Goal: Task Accomplishment & Management: Complete application form

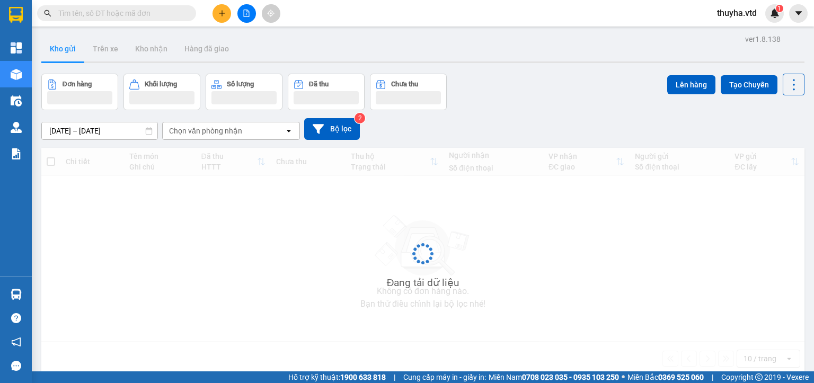
click at [243, 16] on icon "file-add" at bounding box center [246, 13] width 7 height 7
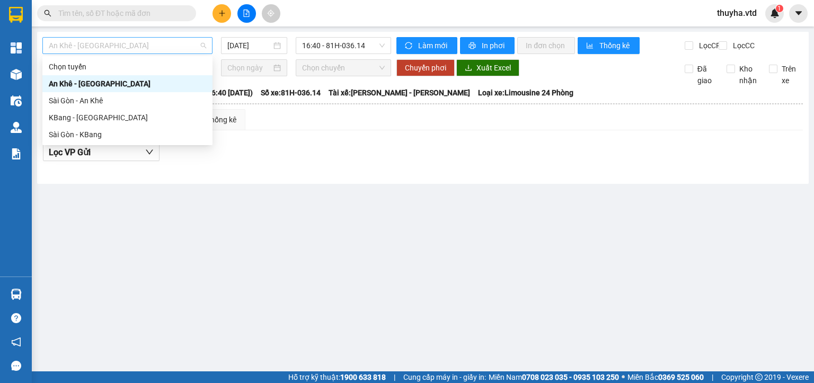
click at [113, 50] on span "An Khê - [GEOGRAPHIC_DATA]" at bounding box center [127, 46] width 157 height 16
click at [80, 119] on div "KBang - [GEOGRAPHIC_DATA]" at bounding box center [127, 118] width 157 height 12
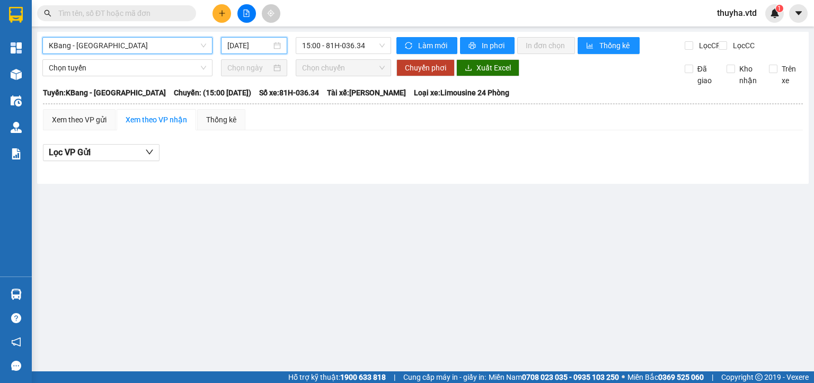
click at [251, 46] on input "[DATE]" at bounding box center [248, 46] width 43 height 12
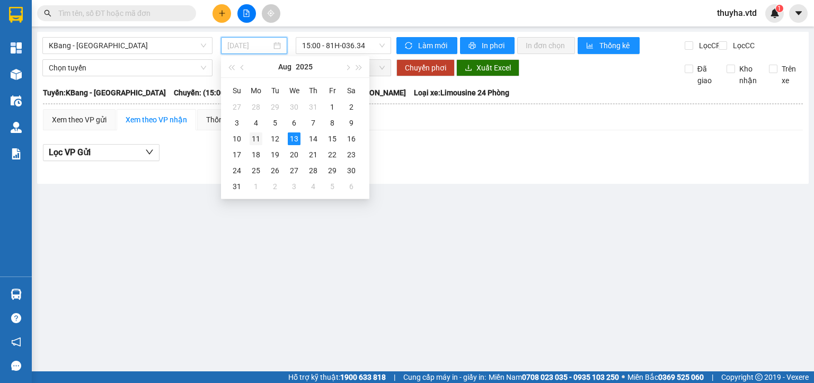
click at [252, 131] on td "11" at bounding box center [255, 139] width 19 height 16
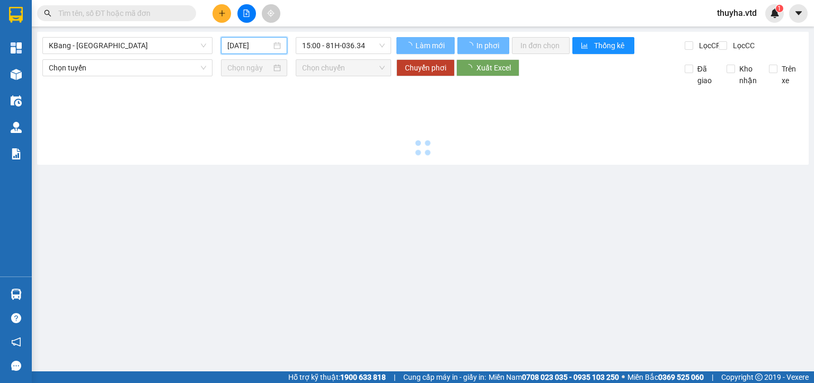
type input "[DATE]"
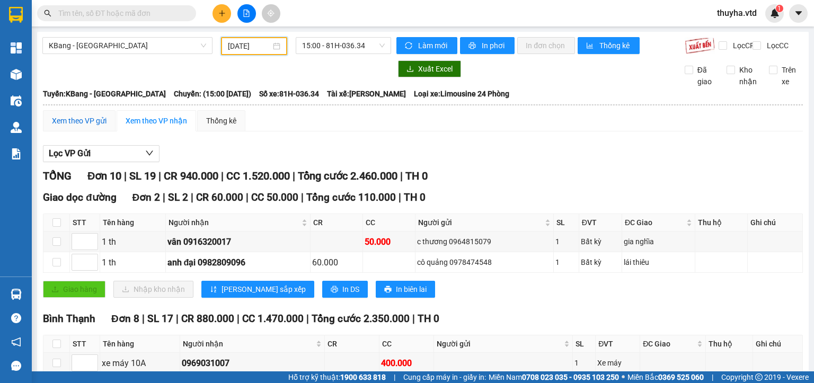
click at [83, 127] on div "Xem theo VP gửi" at bounding box center [79, 121] width 55 height 12
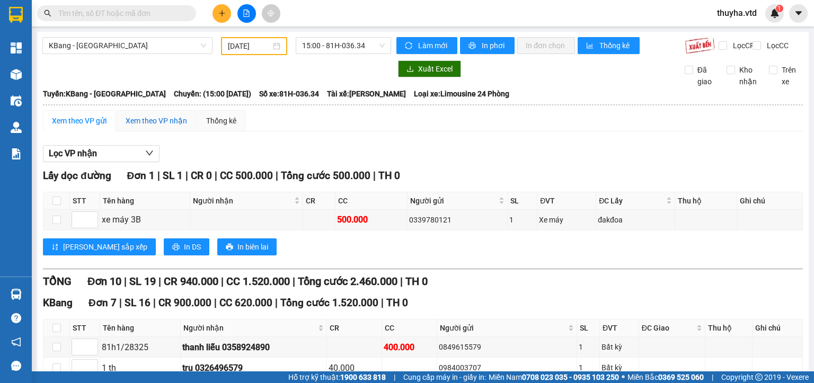
click at [140, 126] on div "Xem theo VP nhận" at bounding box center [156, 121] width 61 height 12
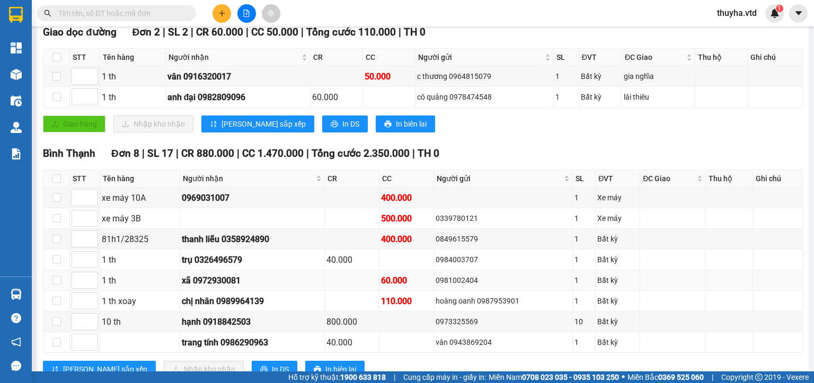
scroll to position [205, 0]
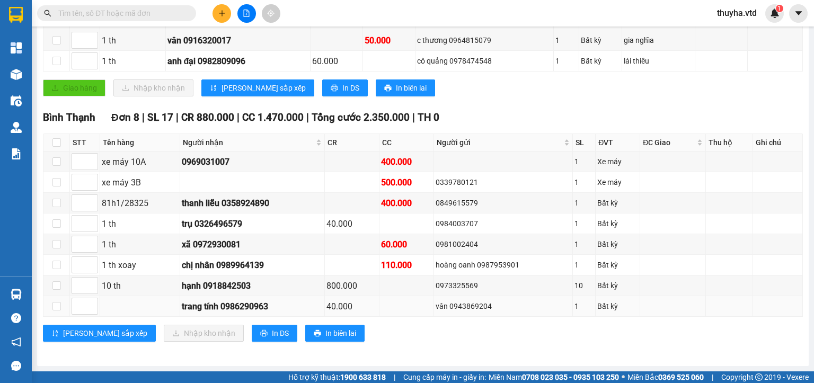
click at [242, 309] on div "trang tính 0986290963" at bounding box center [252, 306] width 141 height 13
copy div "0986290963"
click at [98, 11] on input "text" at bounding box center [120, 13] width 125 height 12
paste input "0986290963"
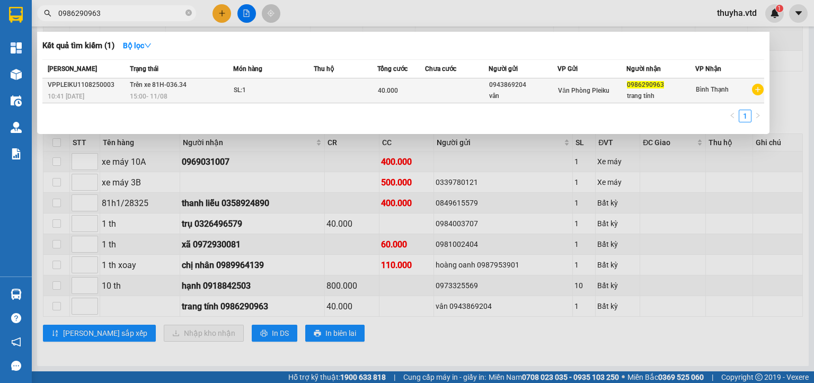
type input "0986290963"
click at [142, 92] on span "15:00 [DATE]" at bounding box center [149, 96] width 38 height 8
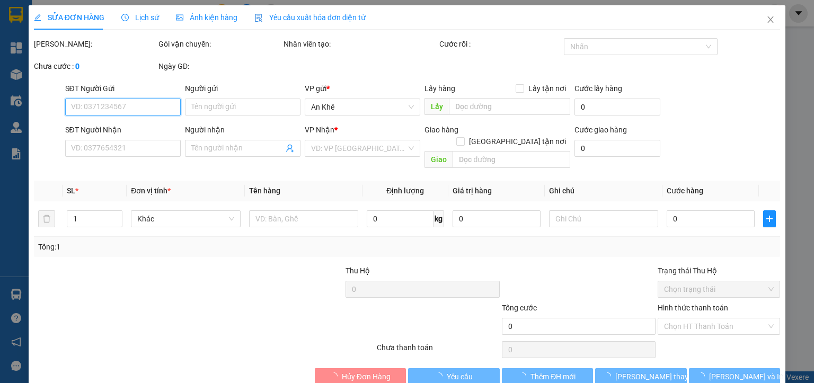
type input "0943869204"
type input "vân"
type input "0986290963"
type input "trang tính"
type input "40.000"
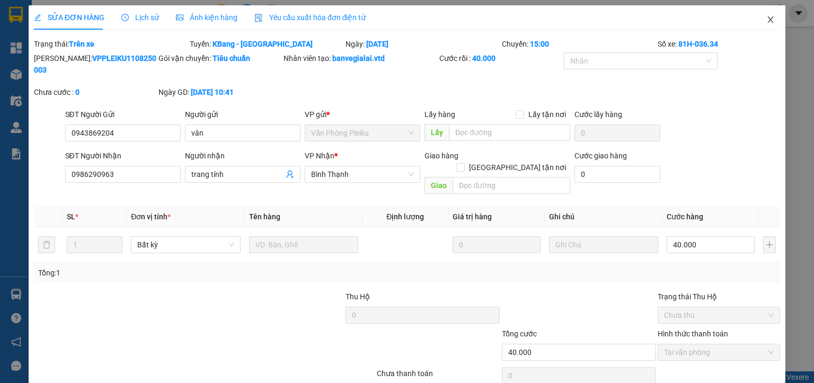
click at [766, 18] on span "Close" at bounding box center [771, 20] width 30 height 30
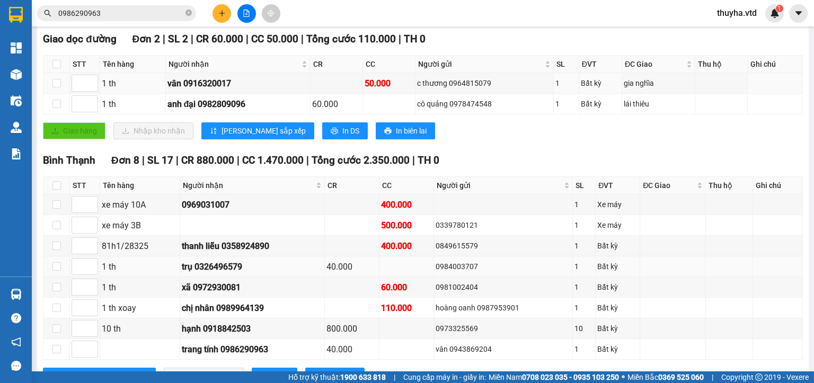
scroll to position [205, 0]
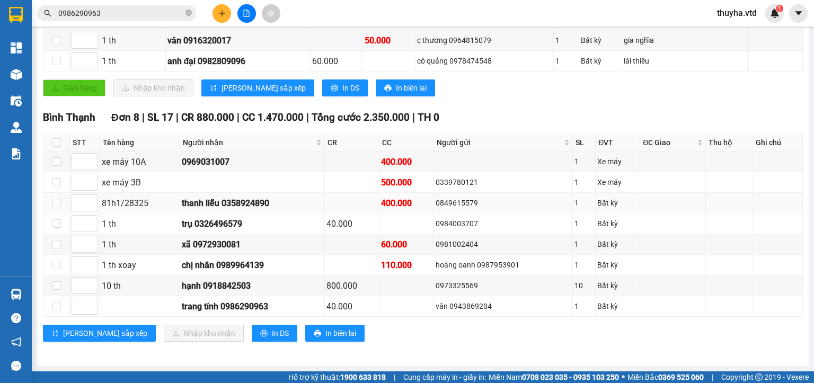
click at [390, 205] on div "400.000" at bounding box center [406, 203] width 51 height 13
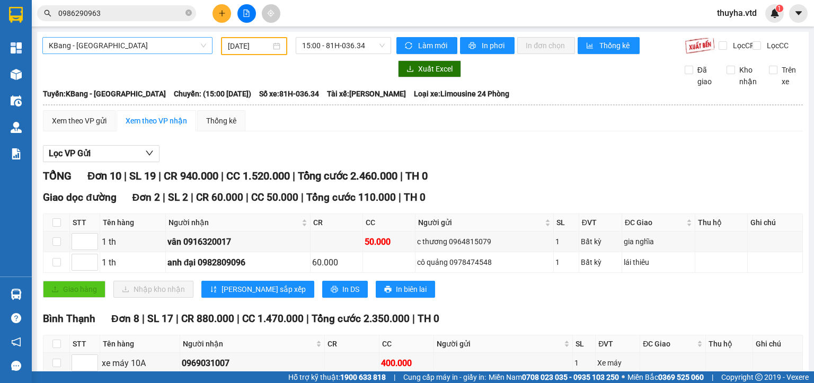
click at [64, 43] on span "KBang - [GEOGRAPHIC_DATA]" at bounding box center [127, 46] width 157 height 16
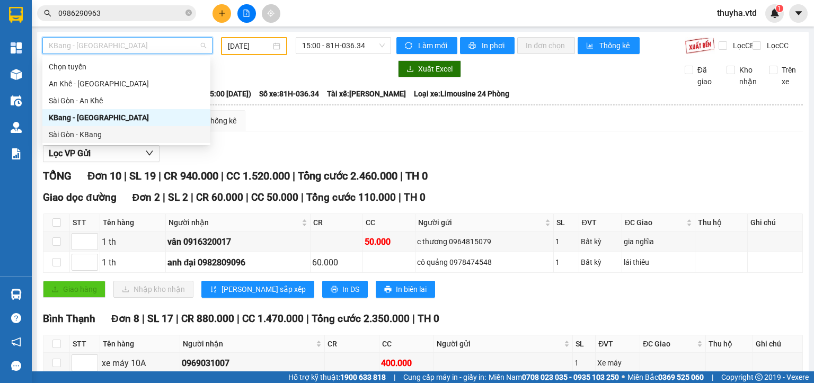
click at [89, 137] on div "Sài Gòn - KBang" at bounding box center [126, 135] width 155 height 12
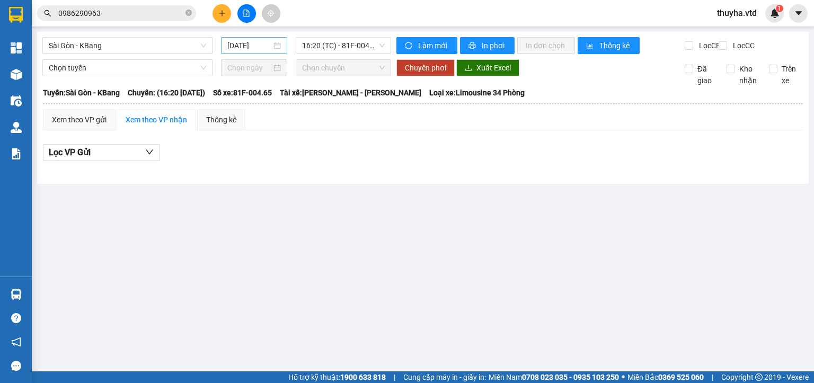
click at [252, 53] on div "[DATE]" at bounding box center [254, 45] width 66 height 17
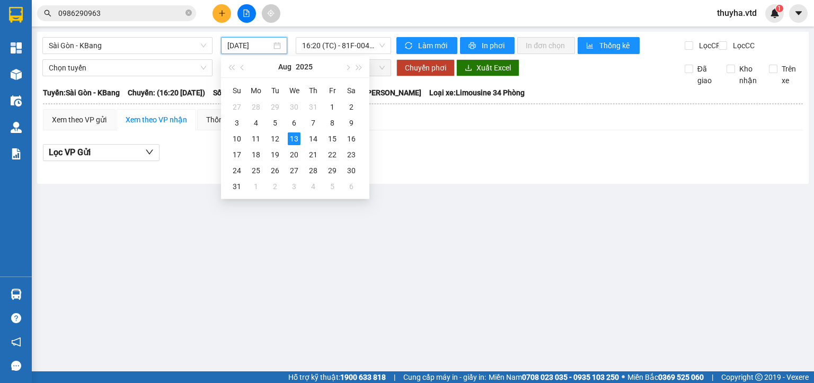
click at [248, 44] on input "[DATE]" at bounding box center [248, 46] width 43 height 12
click at [270, 137] on div "12" at bounding box center [275, 139] width 13 height 13
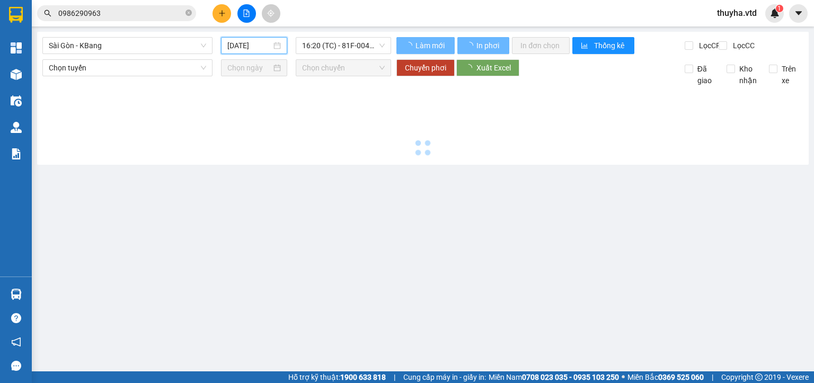
type input "[DATE]"
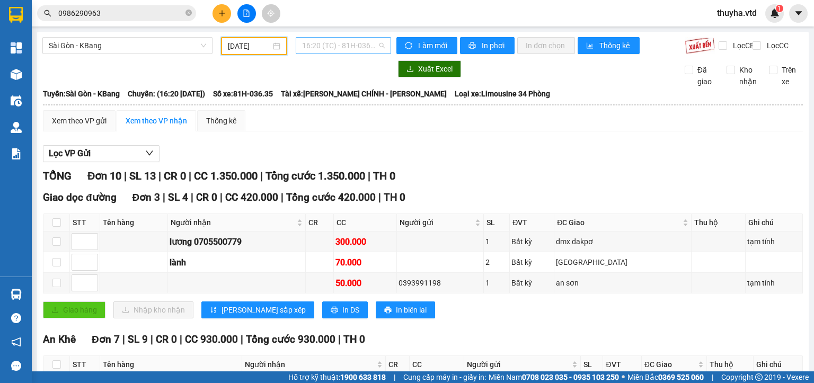
click at [337, 39] on span "16:20 (TC) - 81H-036.35" at bounding box center [343, 46] width 83 height 16
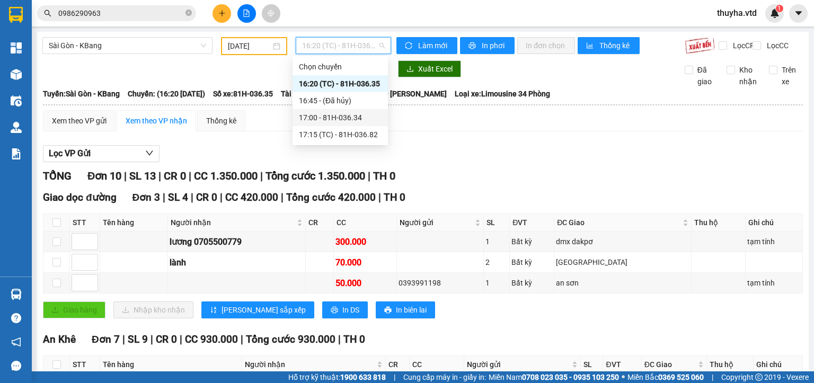
click at [349, 118] on div "17:00 - 81H-036.34" at bounding box center [340, 118] width 83 height 12
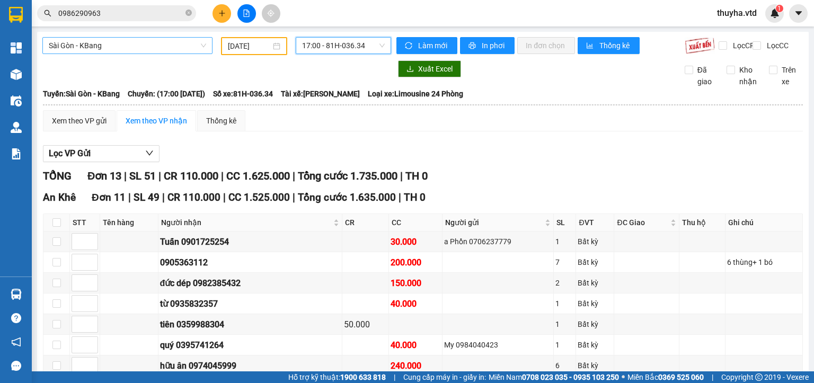
drag, startPoint x: 89, startPoint y: 42, endPoint x: 88, endPoint y: 48, distance: 5.9
click at [88, 43] on span "Sài Gòn - KBang" at bounding box center [127, 46] width 157 height 16
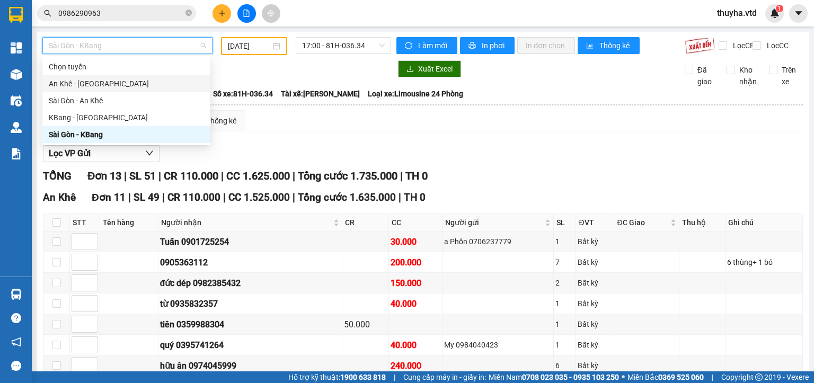
click at [69, 83] on div "An Khê - [GEOGRAPHIC_DATA]" at bounding box center [126, 84] width 155 height 12
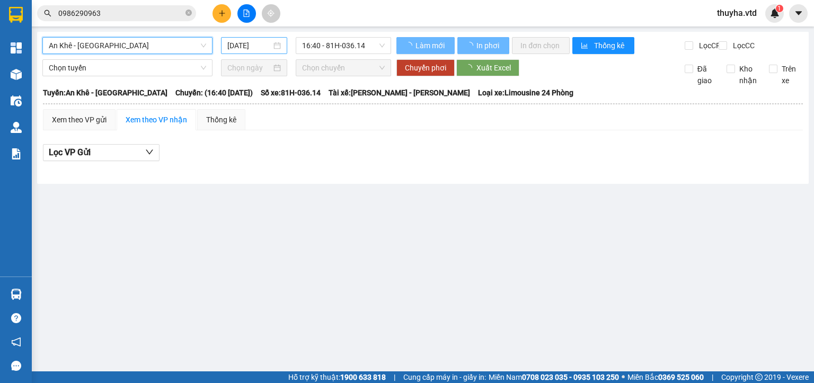
click at [238, 47] on input "[DATE]" at bounding box center [248, 46] width 43 height 12
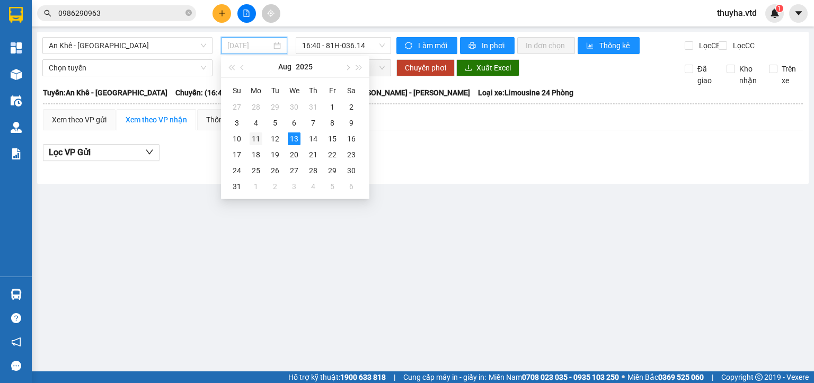
click at [254, 141] on div "11" at bounding box center [256, 139] width 13 height 13
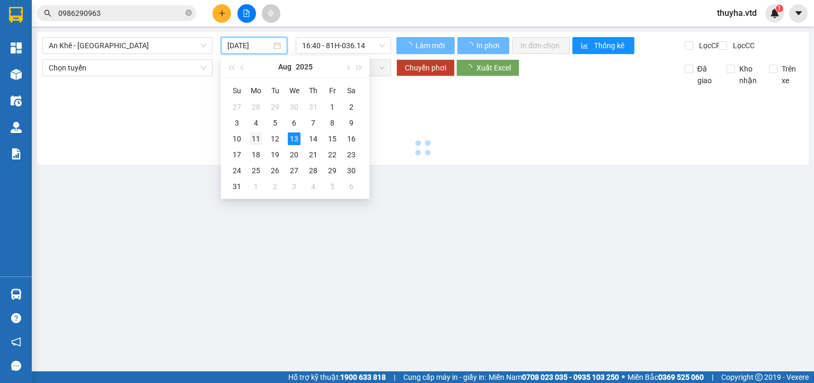
type input "[DATE]"
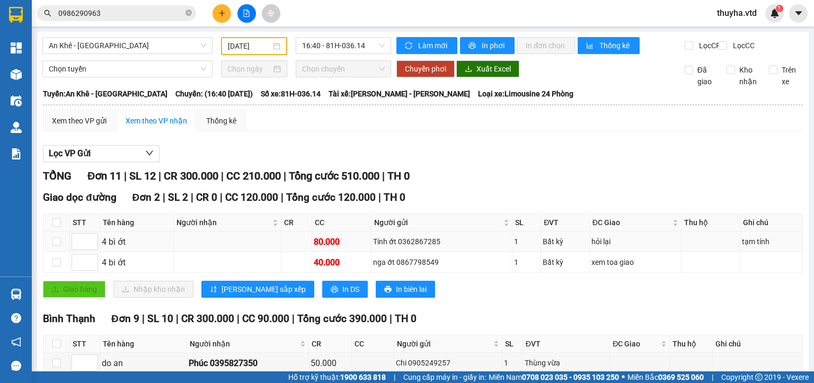
click at [409, 248] on div "Tính ớt 0362867285" at bounding box center [442, 242] width 138 height 12
copy div "0362867285"
click at [110, 16] on input "0986290963" at bounding box center [120, 13] width 125 height 12
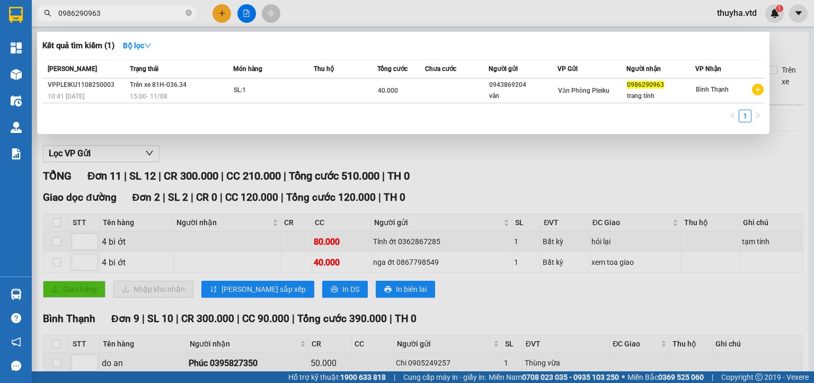
click at [110, 16] on input "0986290963" at bounding box center [120, 13] width 125 height 12
paste input "362867285"
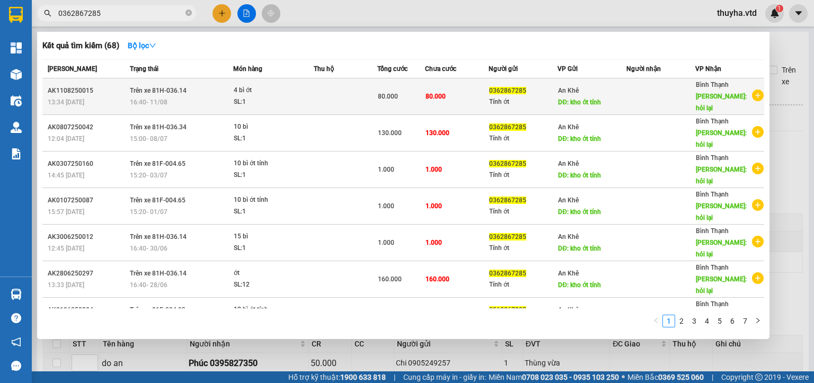
type input "0362867285"
click at [223, 96] on div "16:40 [DATE]" at bounding box center [181, 102] width 103 height 12
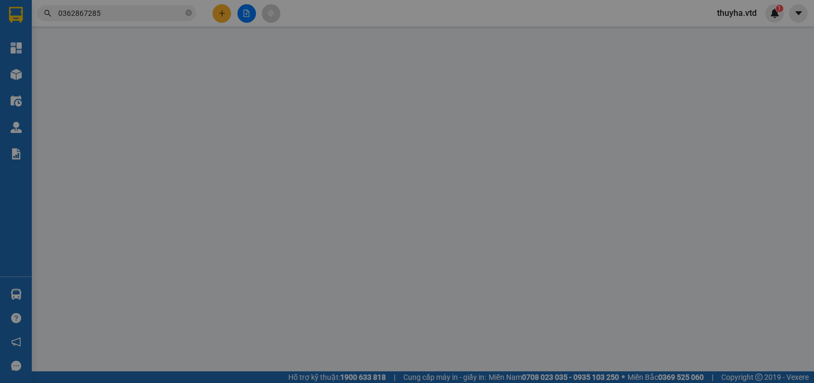
type input "0362867285"
type input "Tính ớt"
type input "kho ớt tính"
type input "hỏi lại"
type input "80.000"
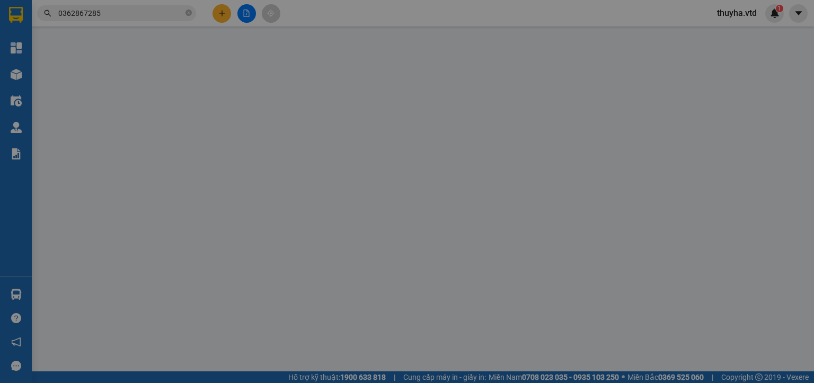
type input "80.000"
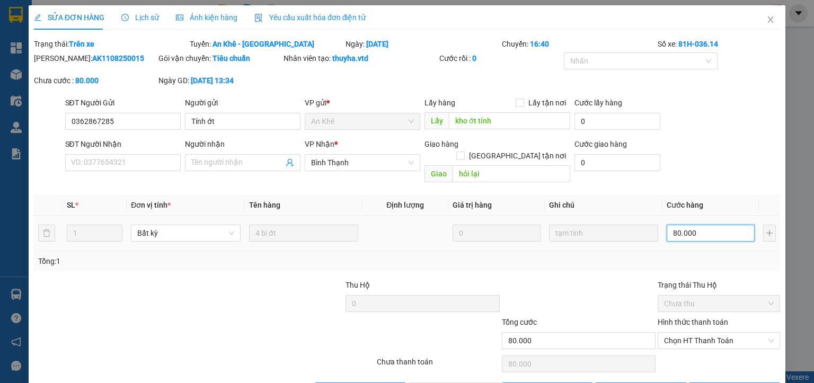
click at [687, 226] on input "80.000" at bounding box center [711, 233] width 88 height 17
type input "6"
type input "60"
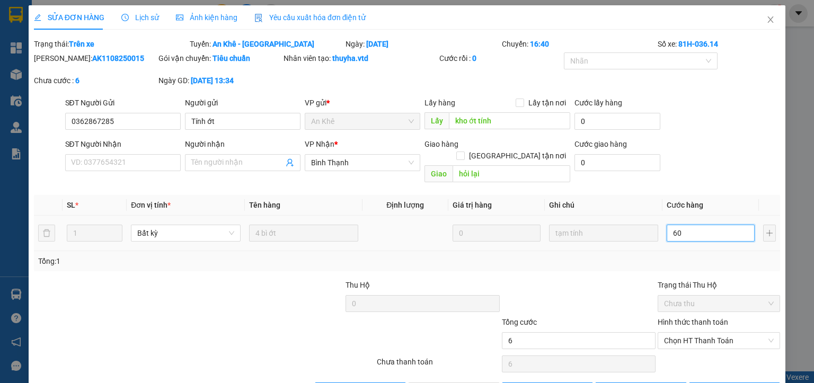
type input "60"
type input "600"
type input "6.000"
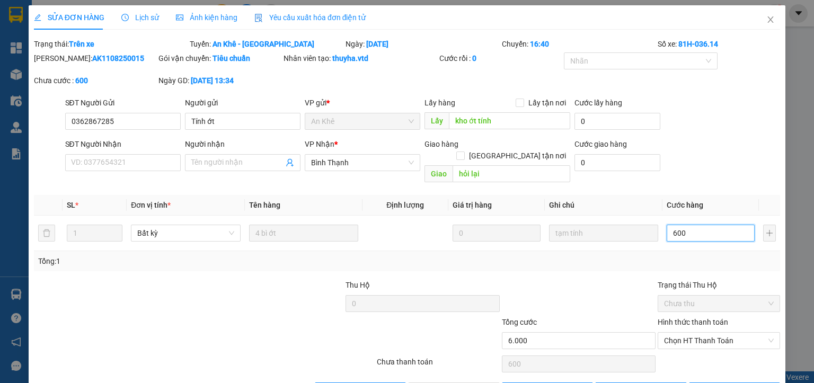
type input "6.000"
type input "60.000"
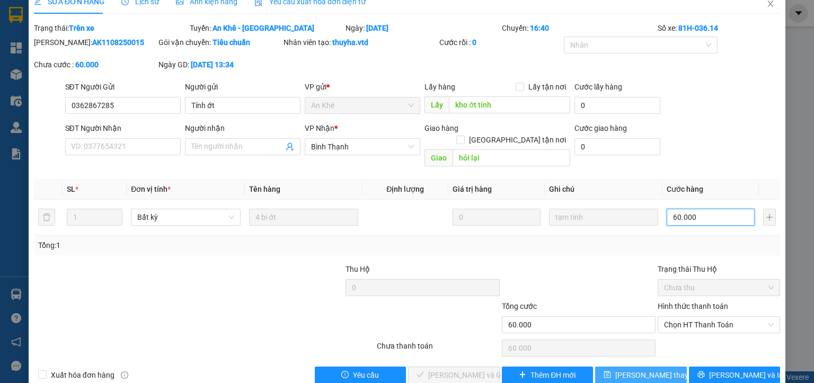
scroll to position [25, 0]
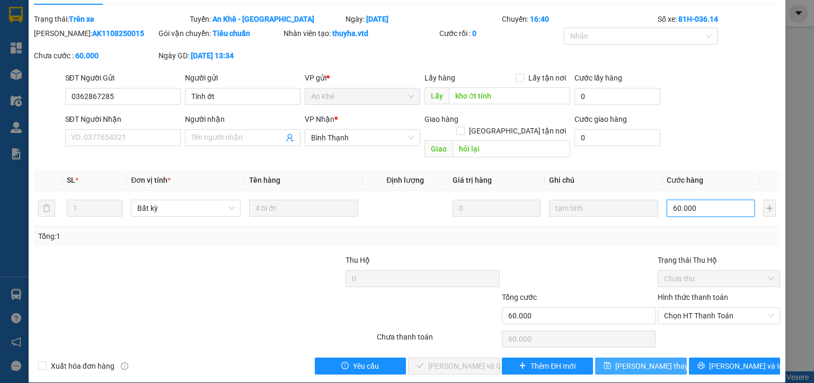
type input "60.000"
click at [648, 360] on span "[PERSON_NAME] thay đổi" at bounding box center [657, 366] width 85 height 12
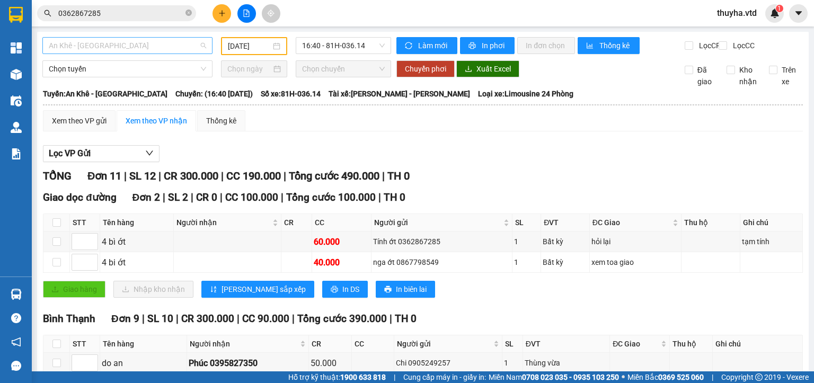
click at [111, 47] on span "An Khê - [GEOGRAPHIC_DATA]" at bounding box center [127, 46] width 157 height 16
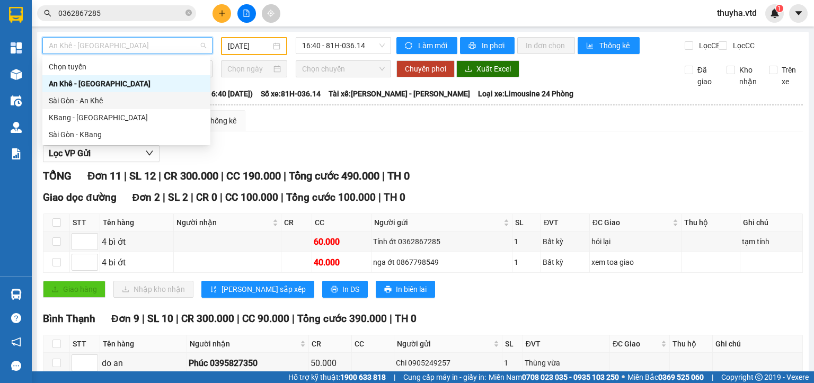
click at [85, 103] on div "Sài Gòn - An Khê" at bounding box center [126, 101] width 155 height 12
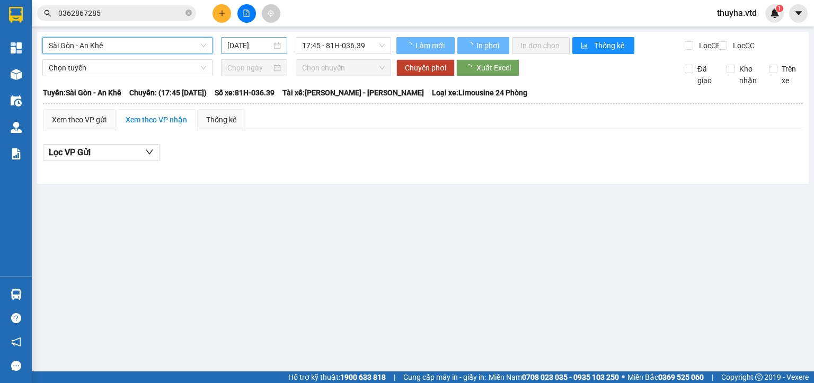
click at [248, 43] on input "[DATE]" at bounding box center [248, 46] width 43 height 12
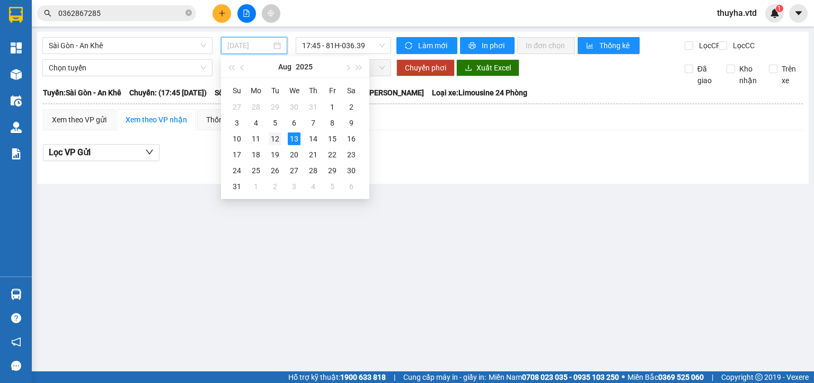
click at [278, 139] on div "12" at bounding box center [275, 139] width 13 height 13
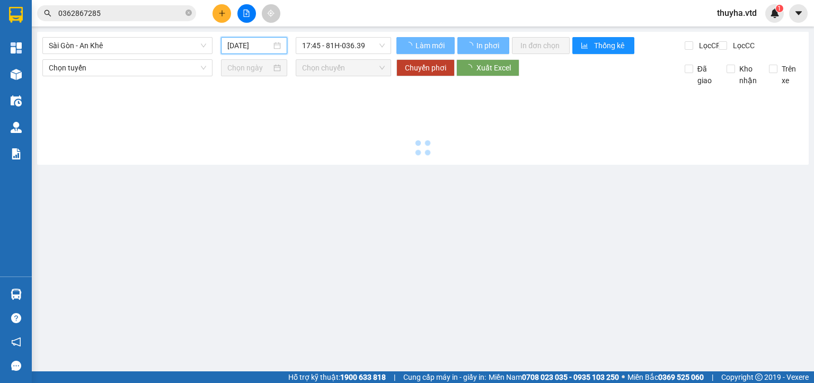
type input "[DATE]"
